Goal: Contribute content

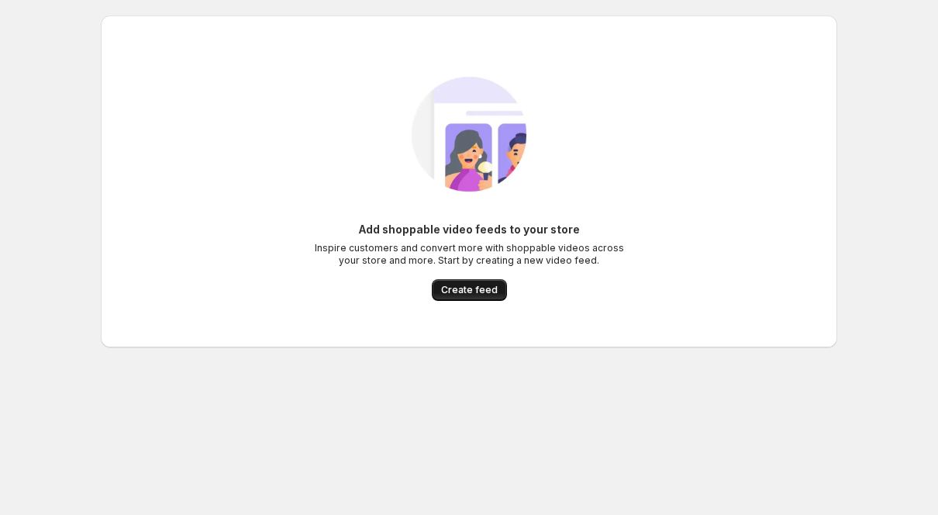
click at [476, 293] on span "Create feed" at bounding box center [469, 290] width 57 height 12
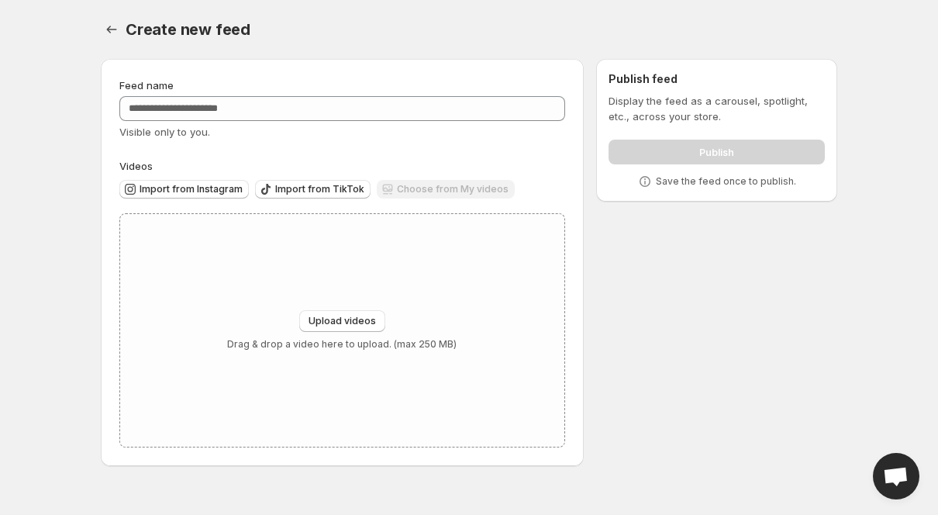
click at [438, 192] on div "Choose from My videos" at bounding box center [446, 190] width 138 height 21
click at [322, 338] on p "Drag & drop a video here to upload. (max 250 MB)" at bounding box center [342, 344] width 230 height 12
type input "**********"
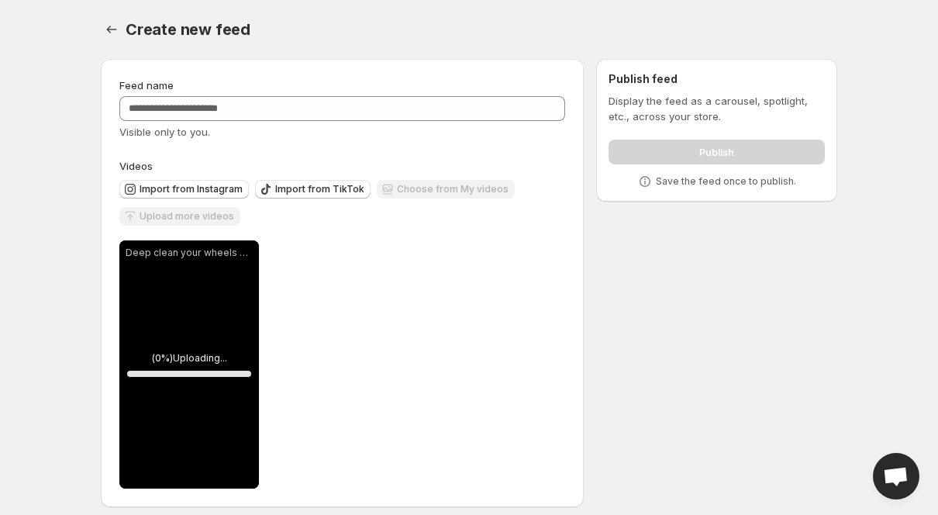
scroll to position [12, 0]
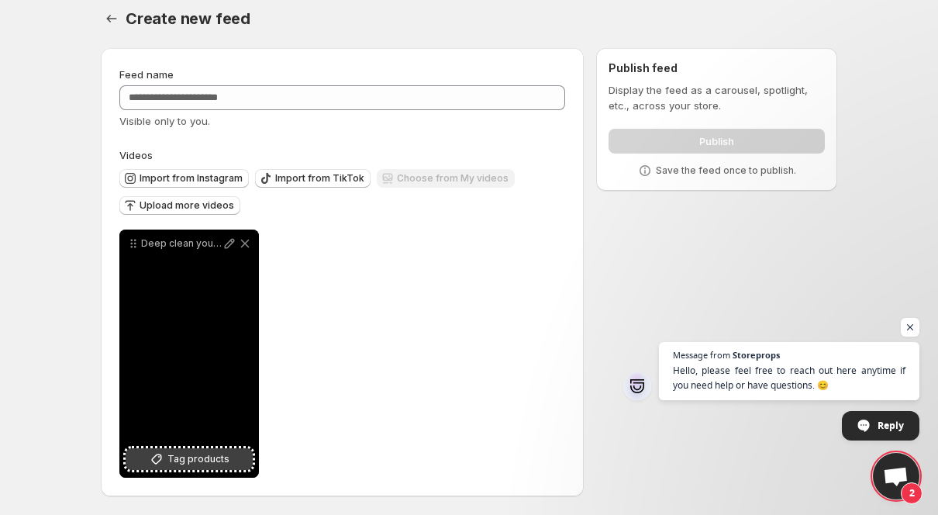
click at [194, 454] on span "Tag products" at bounding box center [199, 459] width 62 height 16
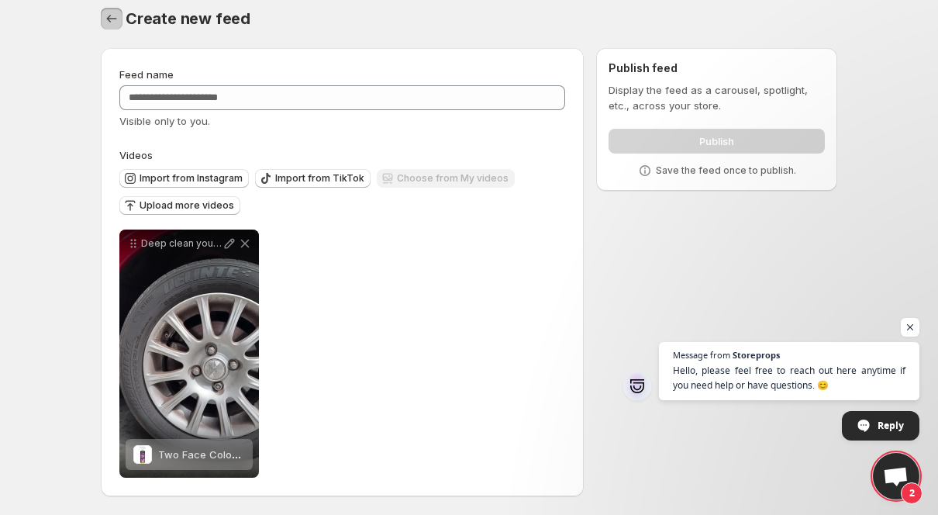
click at [116, 20] on icon "Settings" at bounding box center [112, 19] width 16 height 16
